Goal: Task Accomplishment & Management: Manage account settings

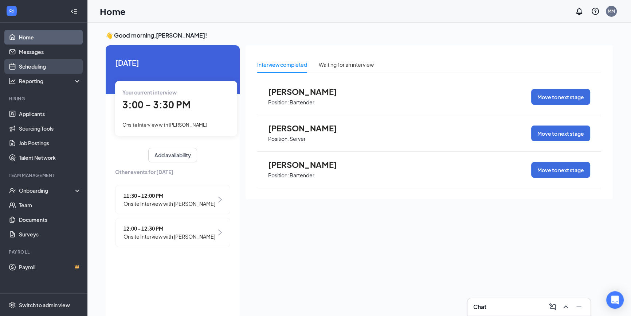
click at [26, 66] on link "Scheduling" at bounding box center [50, 66] width 62 height 15
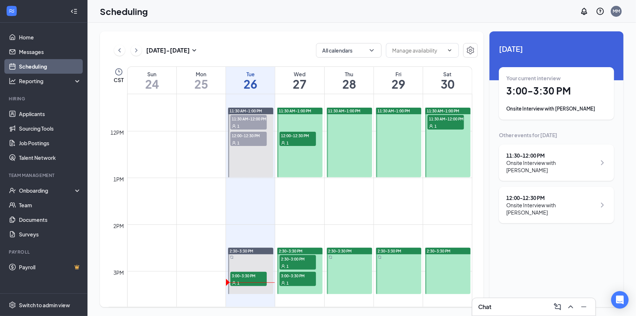
scroll to position [523, 0]
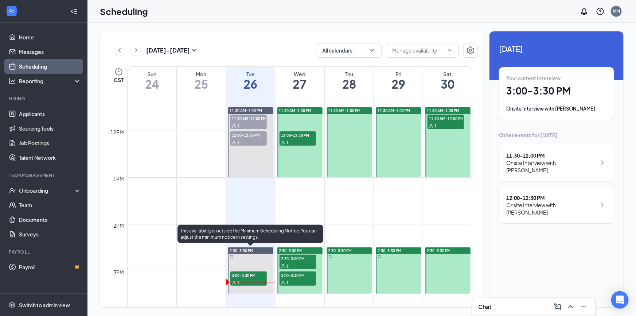
click at [255, 274] on span "3:00-3:30 PM" at bounding box center [248, 274] width 36 height 7
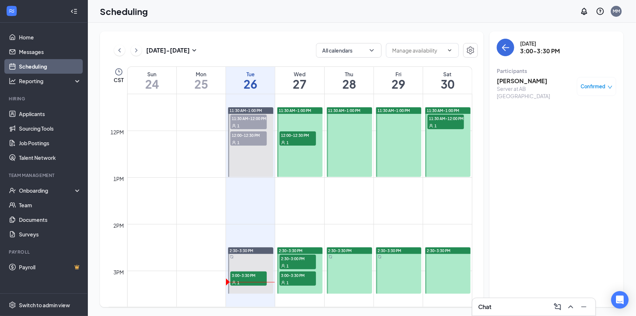
click at [298, 275] on span "3:00-3:30 PM" at bounding box center [297, 274] width 36 height 7
click at [299, 264] on div "1" at bounding box center [297, 265] width 36 height 7
click at [291, 140] on div "1" at bounding box center [297, 141] width 36 height 7
click at [448, 118] on span "11:30 AM-12:00 PM" at bounding box center [445, 117] width 36 height 7
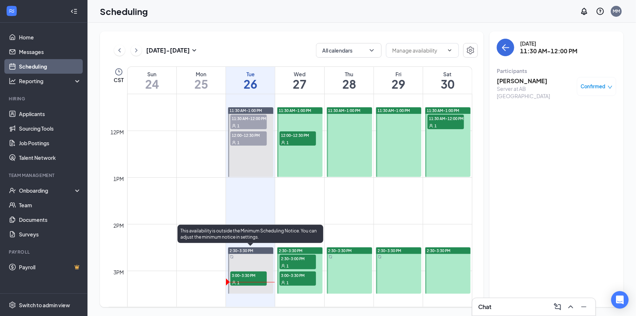
click at [259, 279] on div "1" at bounding box center [248, 281] width 36 height 7
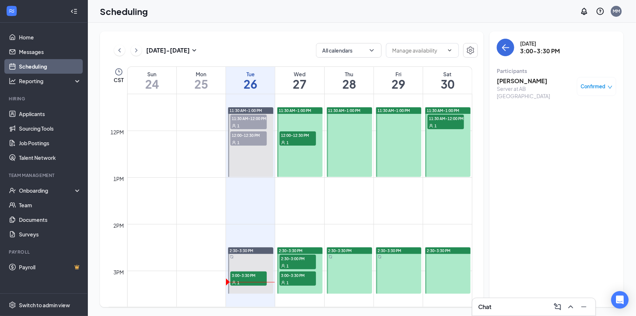
click at [607, 87] on div "Confirmed" at bounding box center [597, 86] width 32 height 7
click at [573, 132] on span "Mark as no-show" at bounding box center [575, 135] width 40 height 8
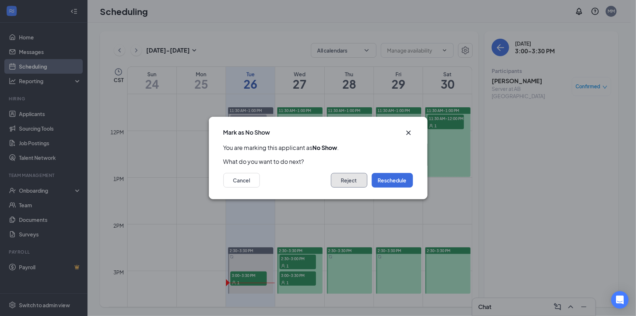
click at [360, 179] on button "Reject" at bounding box center [349, 180] width 36 height 15
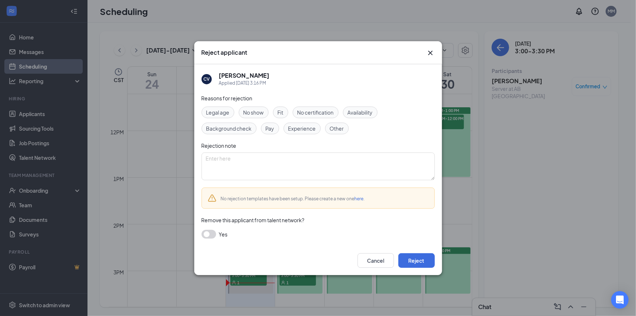
click at [252, 110] on span "No show" at bounding box center [253, 112] width 20 height 8
click at [211, 234] on button "button" at bounding box center [209, 234] width 15 height 9
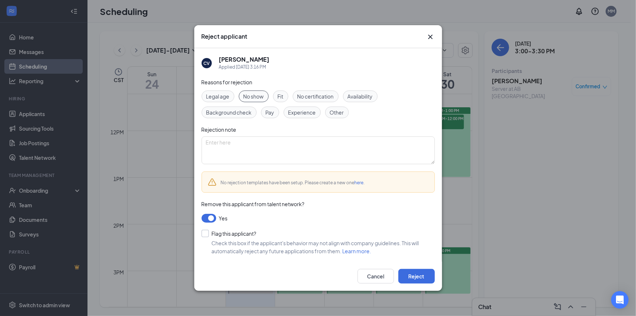
click at [208, 233] on input "Flag this applicant?" at bounding box center [229, 233] width 55 height 7
checkbox input "true"
click at [410, 275] on button "Reject" at bounding box center [416, 276] width 36 height 15
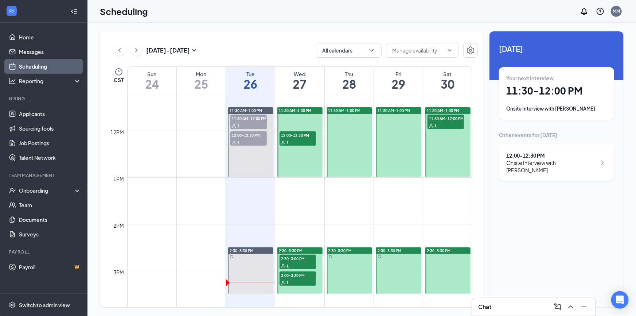
click at [568, 109] on div "Onsite Interview with [PERSON_NAME]" at bounding box center [556, 108] width 101 height 7
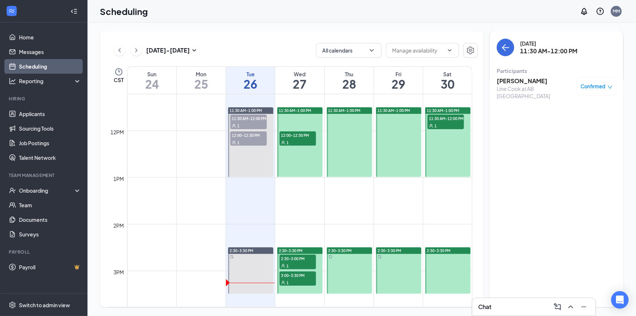
click at [609, 85] on icon "down" at bounding box center [609, 87] width 5 height 5
click at [584, 137] on span "Mark as no-show" at bounding box center [575, 135] width 40 height 8
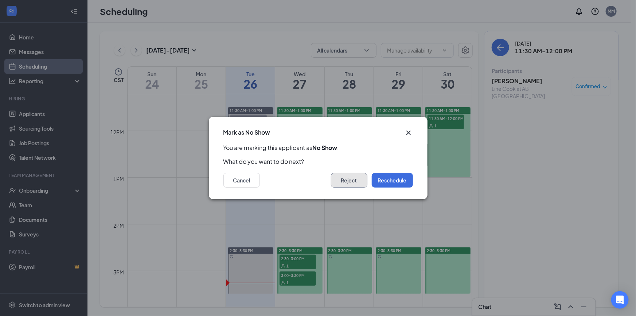
click at [350, 181] on button "Reject" at bounding box center [349, 180] width 36 height 15
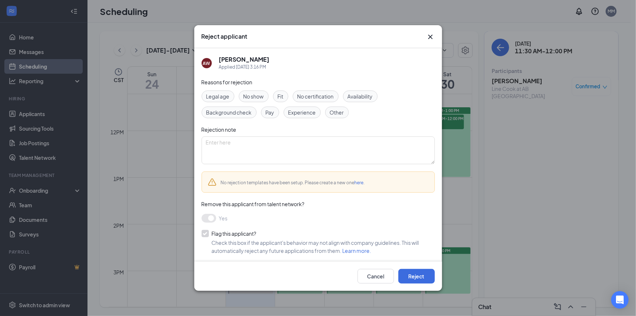
click at [254, 95] on span "No show" at bounding box center [253, 96] width 20 height 8
click at [412, 277] on button "Reject" at bounding box center [416, 276] width 36 height 15
